Goal: Information Seeking & Learning: Learn about a topic

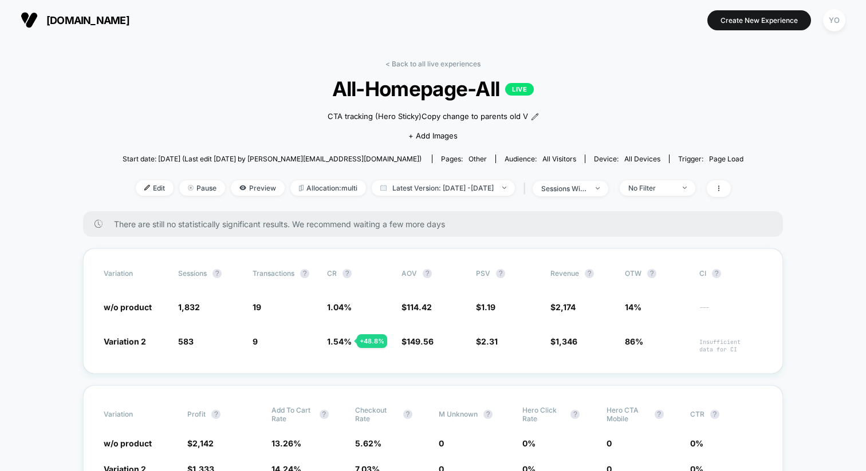
click at [109, 22] on span "[DOMAIN_NAME]" at bounding box center [87, 20] width 83 height 12
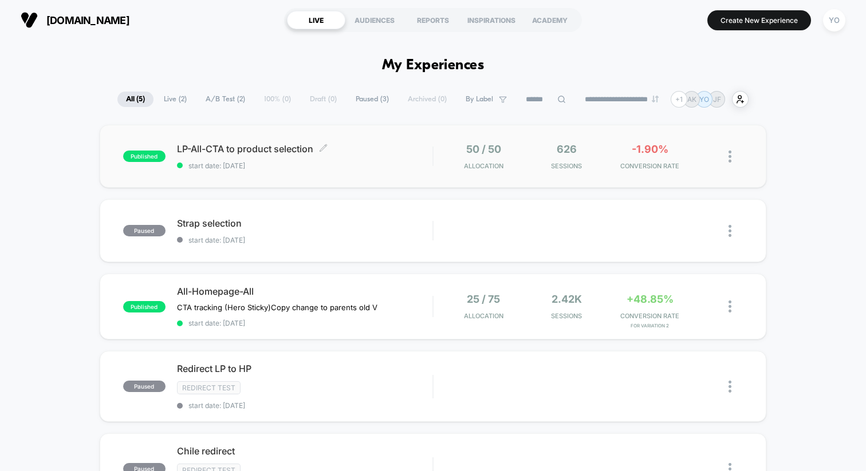
click at [288, 164] on span "start date: [DATE]" at bounding box center [305, 166] width 256 height 9
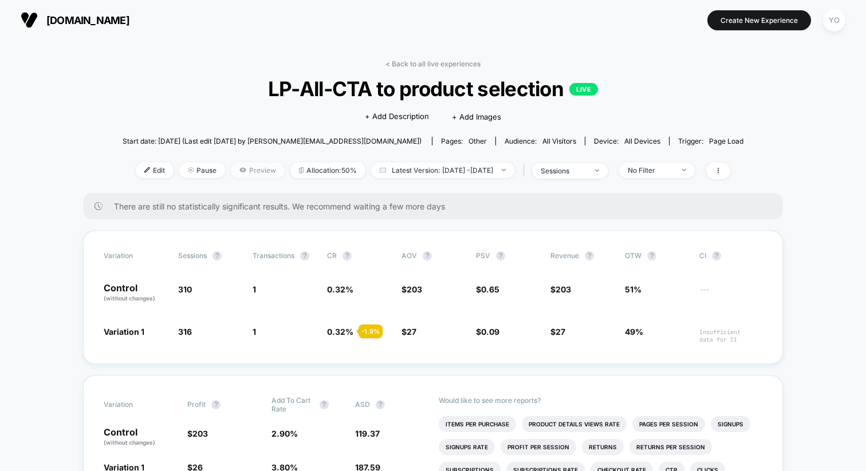
click at [243, 173] on span "Preview" at bounding box center [258, 170] width 54 height 15
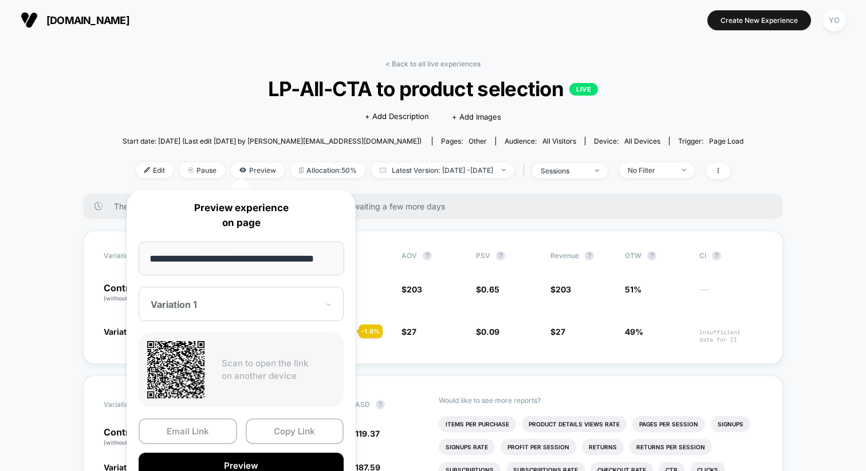
click at [221, 308] on div at bounding box center [234, 304] width 167 height 11
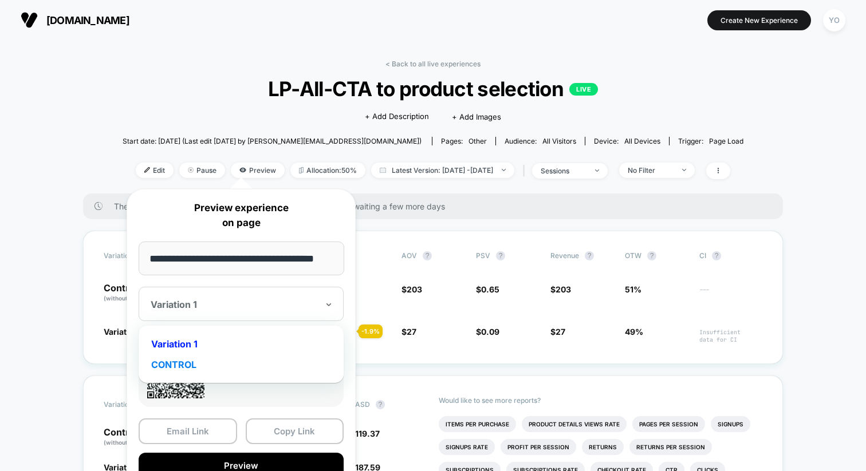
click at [199, 357] on div "CONTROL" at bounding box center [241, 365] width 194 height 21
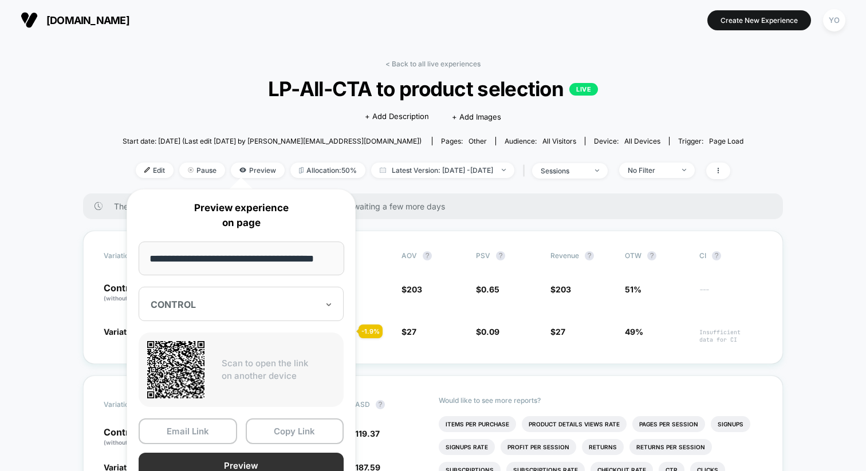
click at [241, 457] on button "Preview" at bounding box center [241, 466] width 205 height 26
